Goal: Navigation & Orientation: Find specific page/section

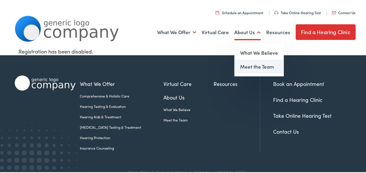
click at [245, 66] on link "Meet the Team" at bounding box center [258, 66] width 49 height 14
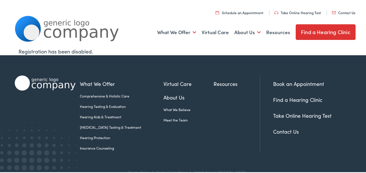
click at [308, 31] on link "Find a Hearing Clinic" at bounding box center [325, 31] width 60 height 16
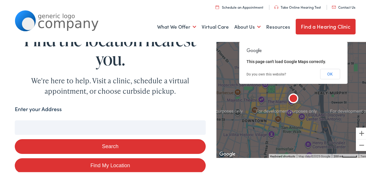
click at [111, 164] on link "Find My Location" at bounding box center [110, 164] width 191 height 15
type input "Cazenovia, New York"
click at [327, 78] on div "This page can't load Google Maps correctly. Do you own this website? OK" at bounding box center [293, 61] width 108 height 42
click at [54, 128] on input "Cazenovia, New York" at bounding box center [110, 126] width 191 height 14
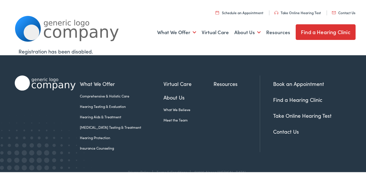
click at [303, 28] on link "Find a Hearing Clinic" at bounding box center [325, 31] width 60 height 16
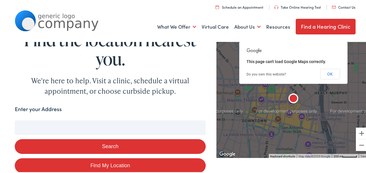
click at [30, 123] on input "Enter your Address" at bounding box center [110, 126] width 191 height 14
type input "V"
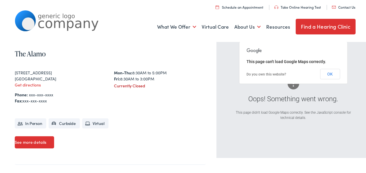
scroll to position [151, 0]
